Goal: Contribute content

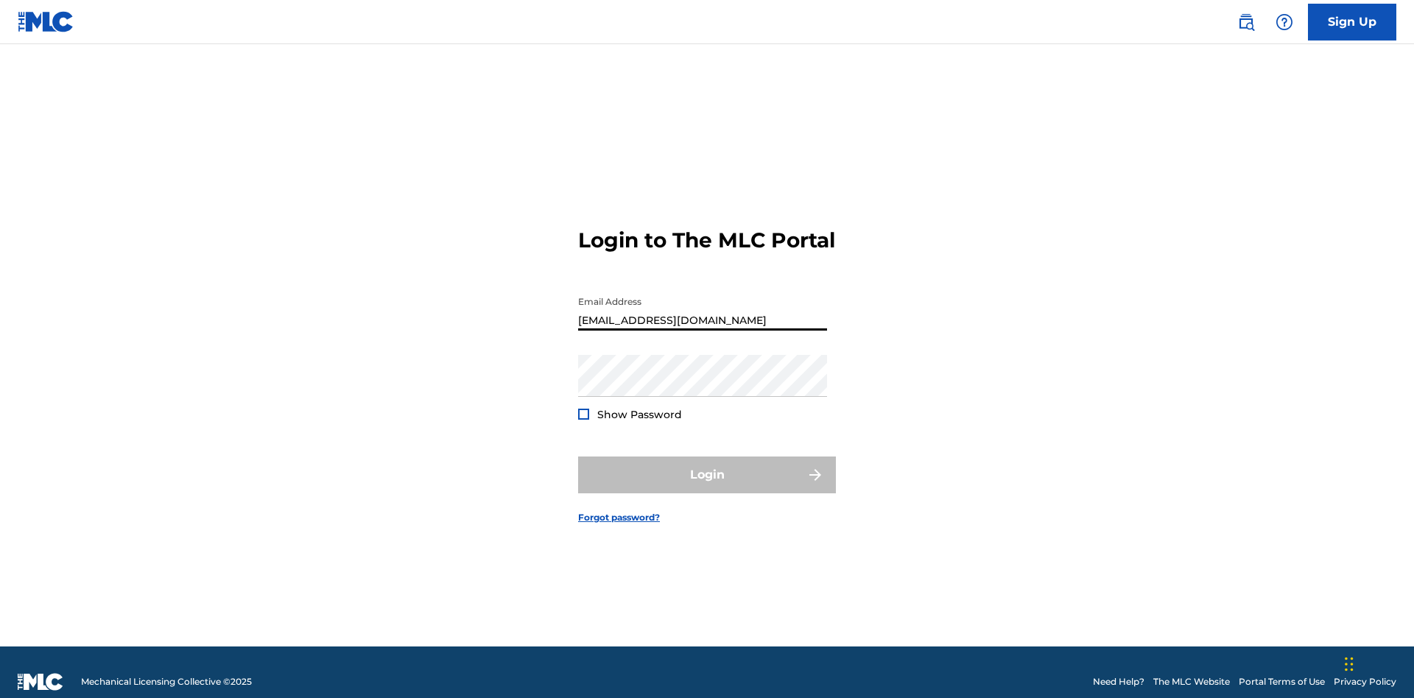
type input "[EMAIL_ADDRESS][DOMAIN_NAME]"
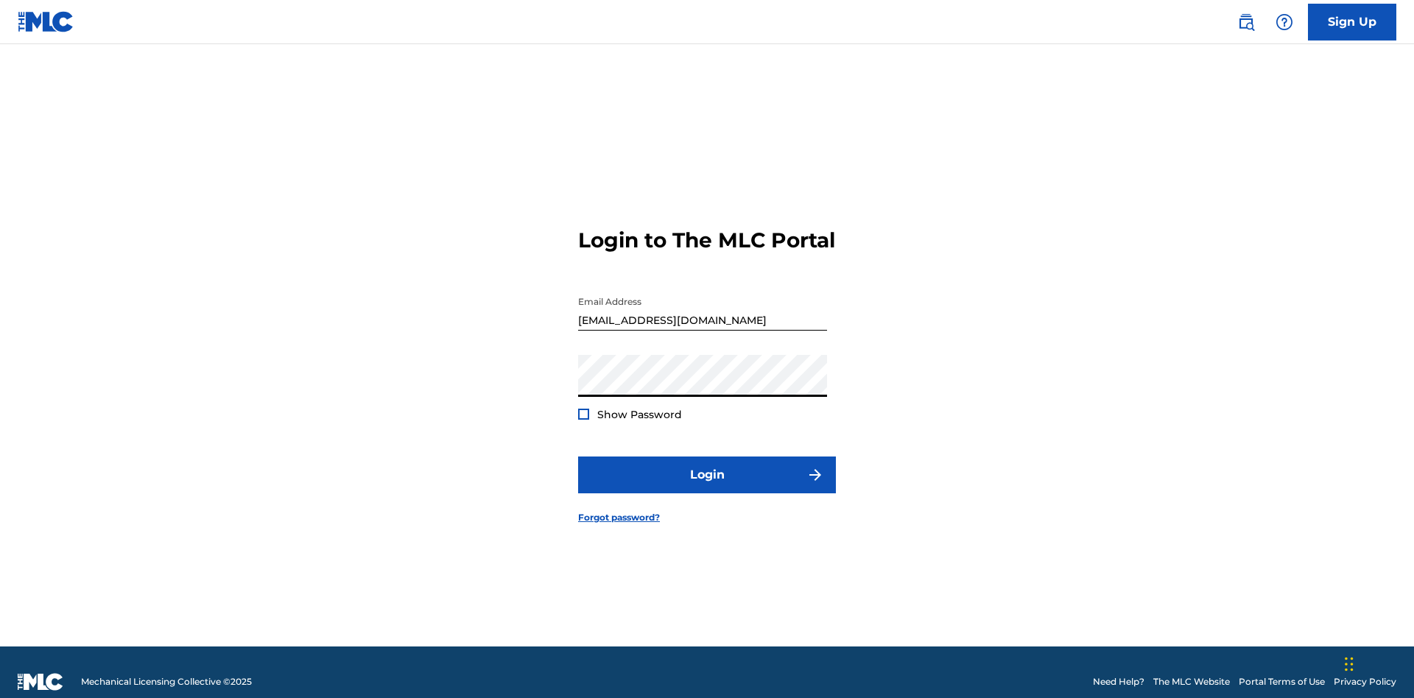
scroll to position [19, 0]
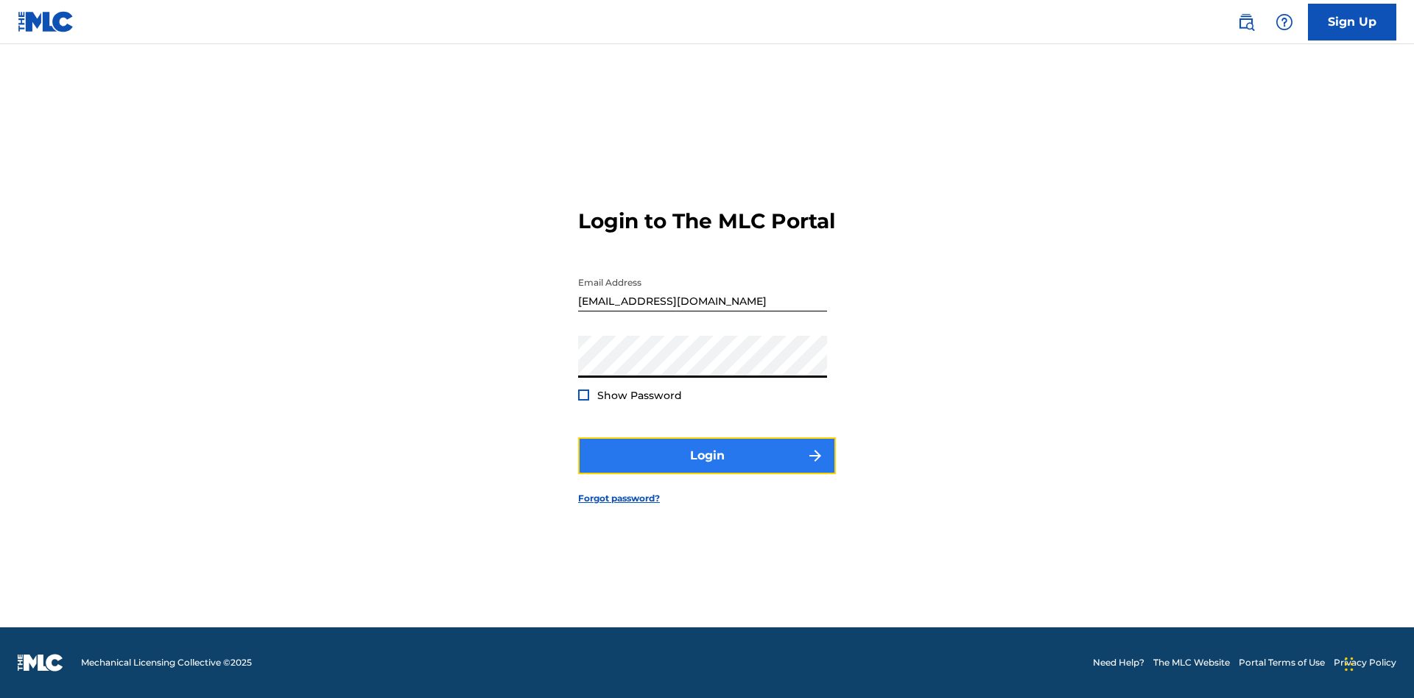
click at [707, 468] on button "Login" at bounding box center [707, 455] width 258 height 37
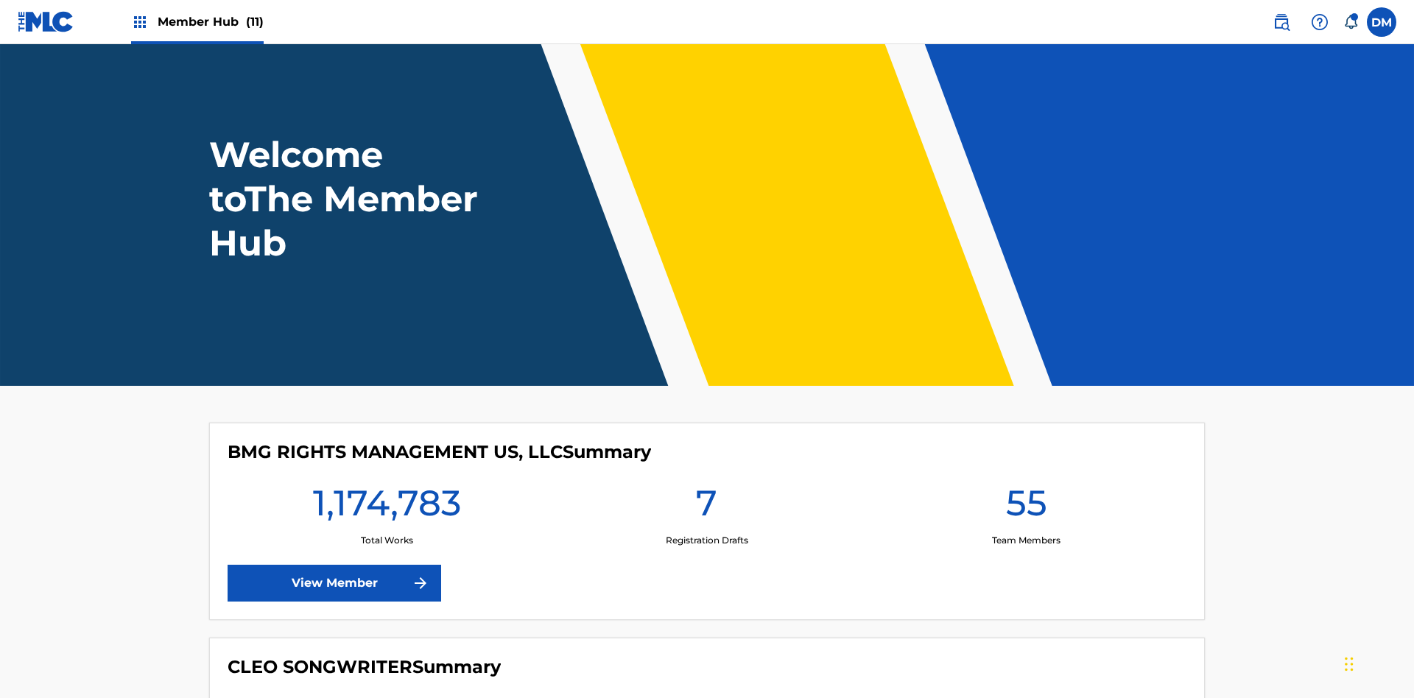
click at [210, 21] on span "Member Hub (11)" at bounding box center [211, 21] width 106 height 17
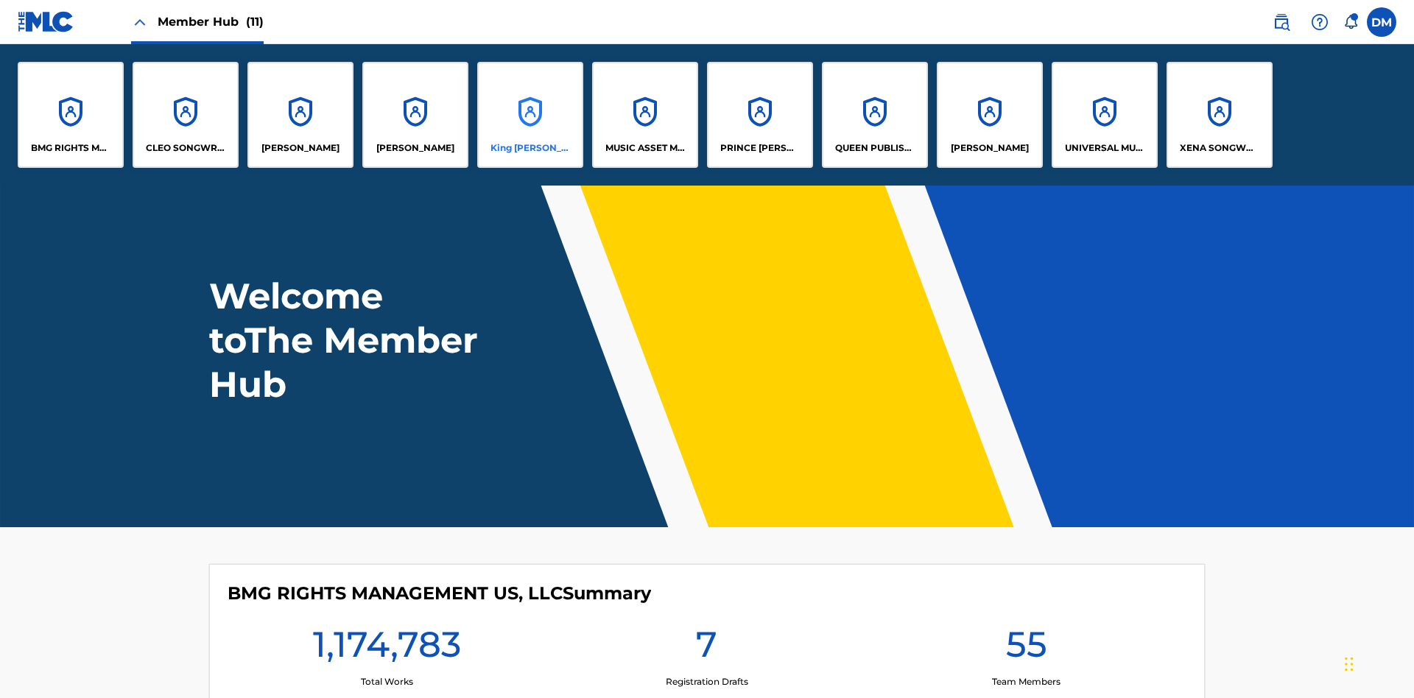
click at [529, 148] on p "King [PERSON_NAME]" at bounding box center [530, 147] width 80 height 13
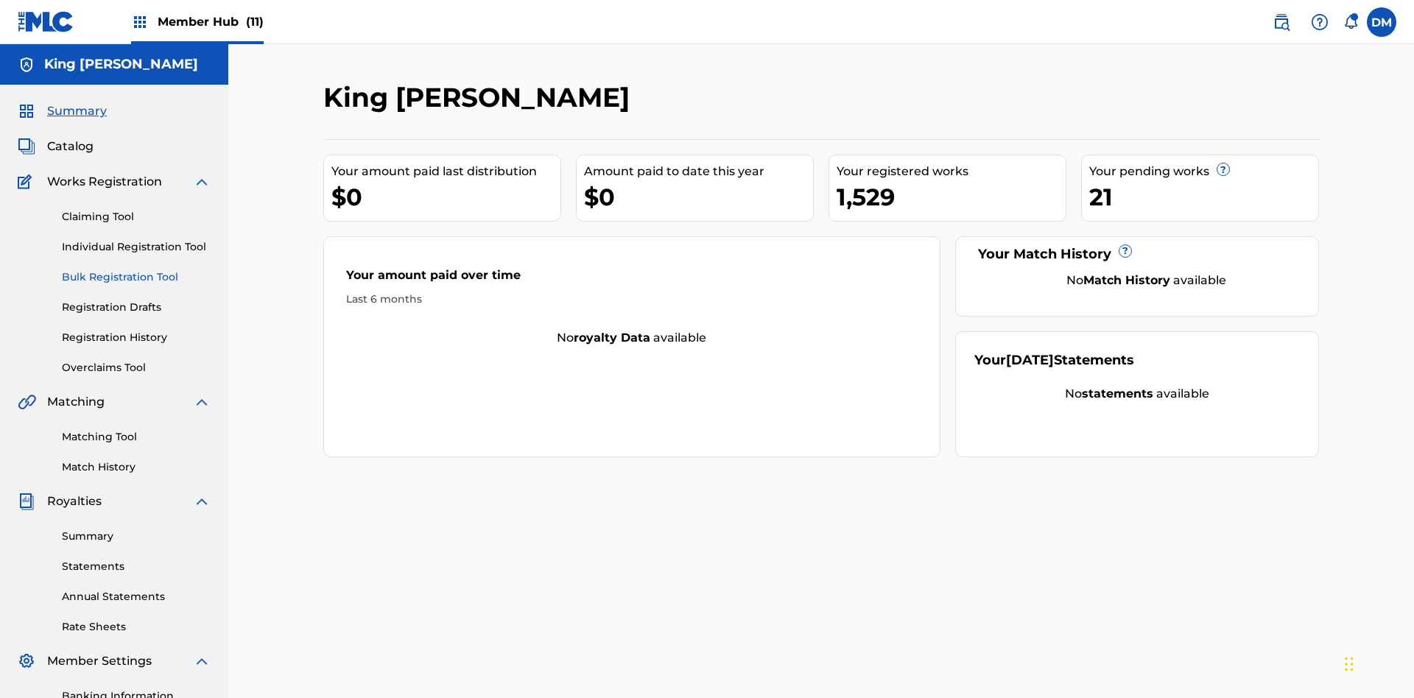
click at [136, 269] on link "Bulk Registration Tool" at bounding box center [136, 276] width 149 height 15
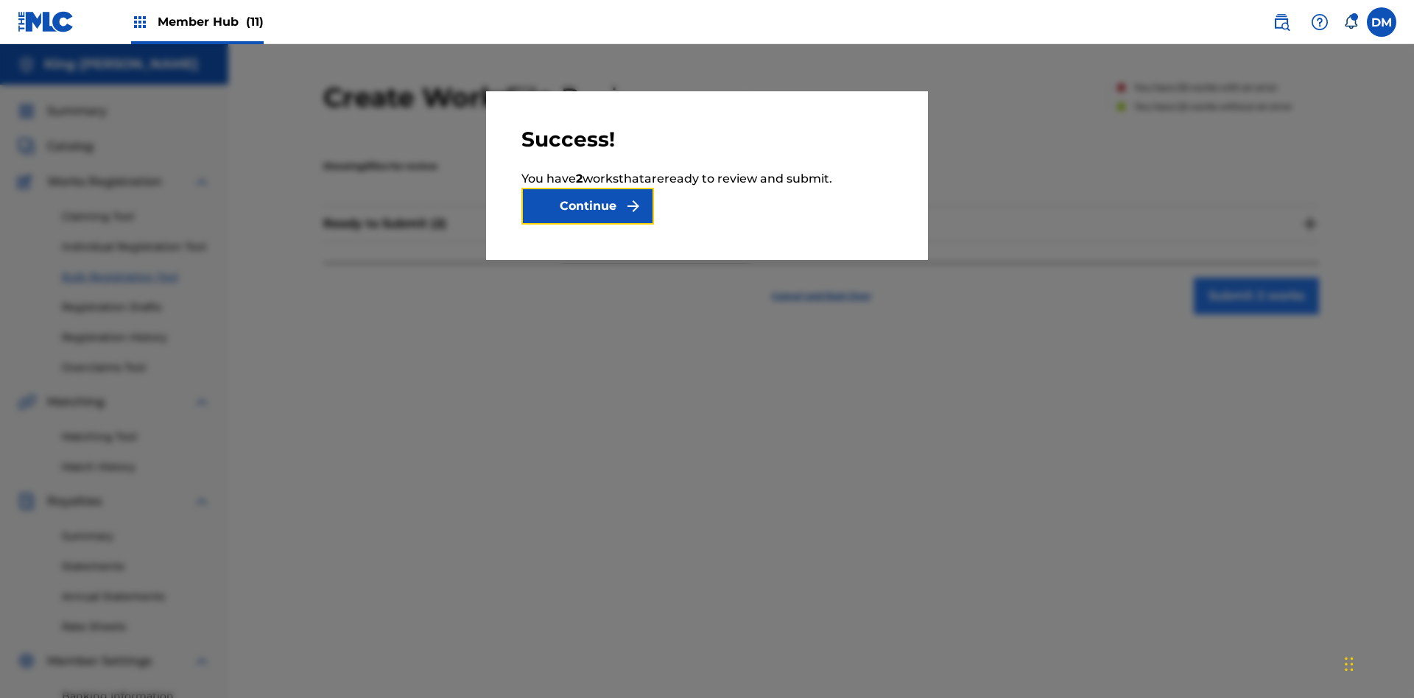
click at [587, 206] on button "Continue" at bounding box center [587, 206] width 133 height 37
click at [1193, 278] on button "Submit 2 works" at bounding box center [1255, 296] width 125 height 37
